Goal: Download file/media

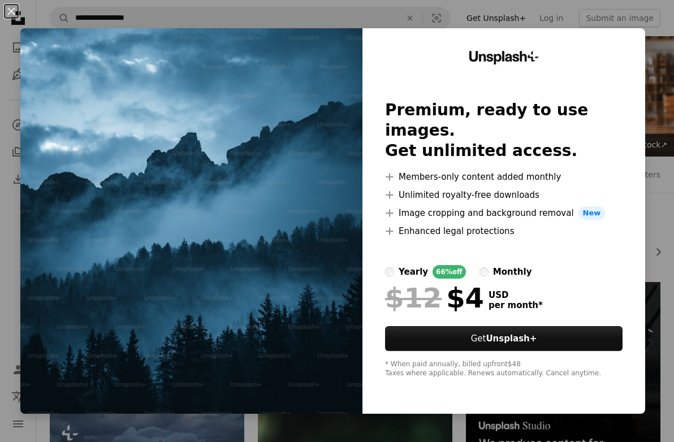
scroll to position [170, 0]
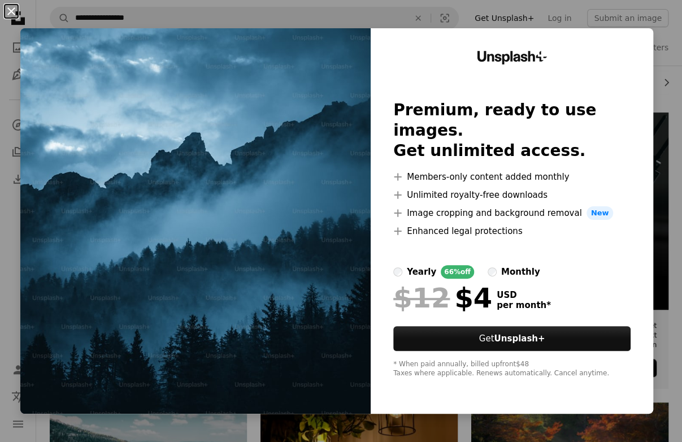
click at [11, 11] on button "An X shape" at bounding box center [12, 12] width 14 height 14
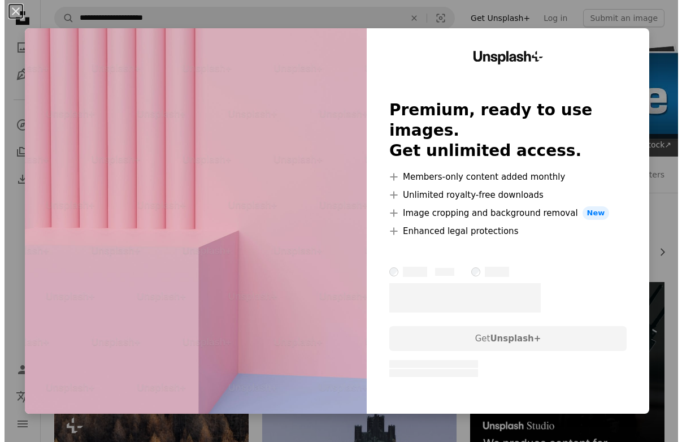
scroll to position [792, 0]
